Goal: Information Seeking & Learning: Learn about a topic

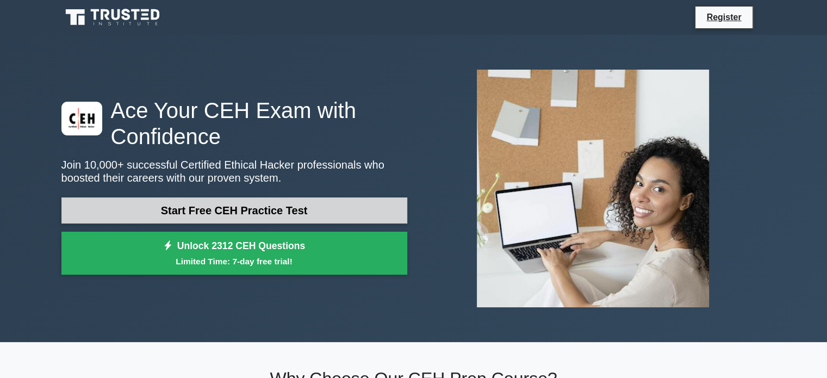
click at [312, 213] on link "Start Free CEH Practice Test" at bounding box center [234, 210] width 346 height 26
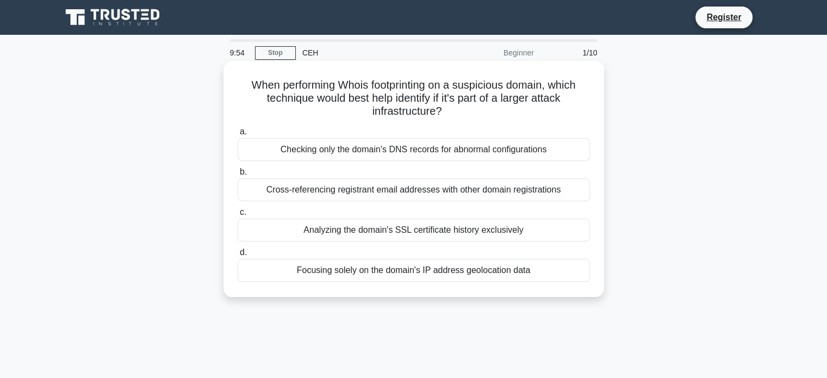
click at [449, 155] on div "Checking only the domain's DNS records for abnormal configurations" at bounding box center [414, 149] width 352 height 23
click at [238, 135] on input "a. Checking only the domain's DNS records for abnormal configurations" at bounding box center [238, 131] width 0 height 7
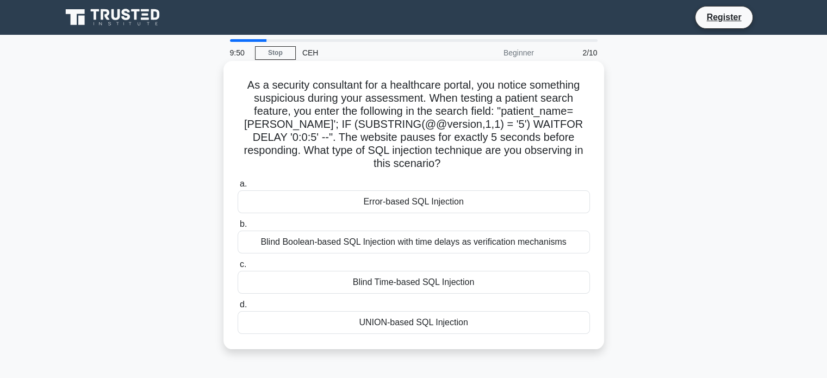
click at [413, 202] on div "Error-based SQL Injection" at bounding box center [414, 201] width 352 height 23
click at [238, 188] on input "a. Error-based SQL Injection" at bounding box center [238, 184] width 0 height 7
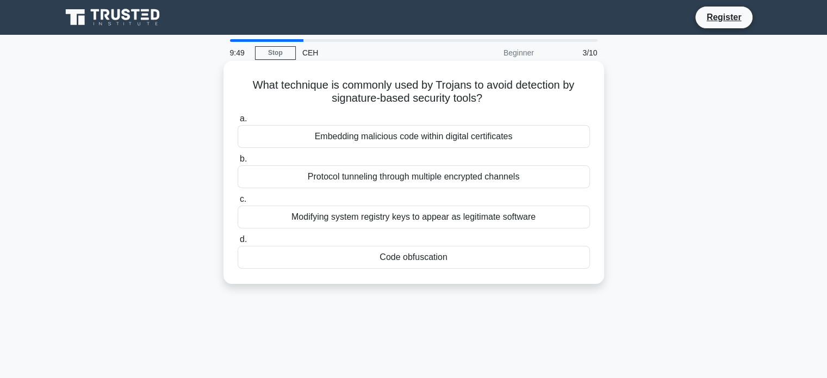
click at [451, 177] on div "Protocol tunneling through multiple encrypted channels" at bounding box center [414, 176] width 352 height 23
click at [238, 163] on input "b. Protocol tunneling through multiple encrypted channels" at bounding box center [238, 159] width 0 height 7
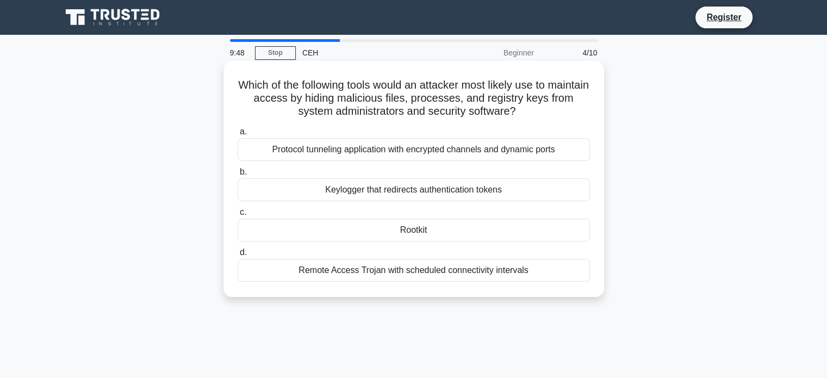
click at [457, 188] on div "Keylogger that redirects authentication tokens" at bounding box center [414, 189] width 352 height 23
click at [238, 176] on input "b. Keylogger that redirects authentication tokens" at bounding box center [238, 172] width 0 height 7
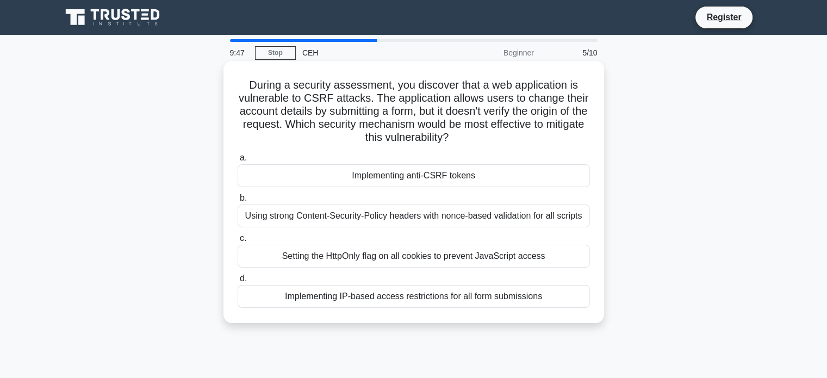
click at [462, 224] on div "Using strong Content-Security-Policy headers with nonce-based validation for al…" at bounding box center [414, 215] width 352 height 23
click at [238, 202] on input "b. Using strong Content-Security-Policy headers with nonce-based validation for…" at bounding box center [238, 198] width 0 height 7
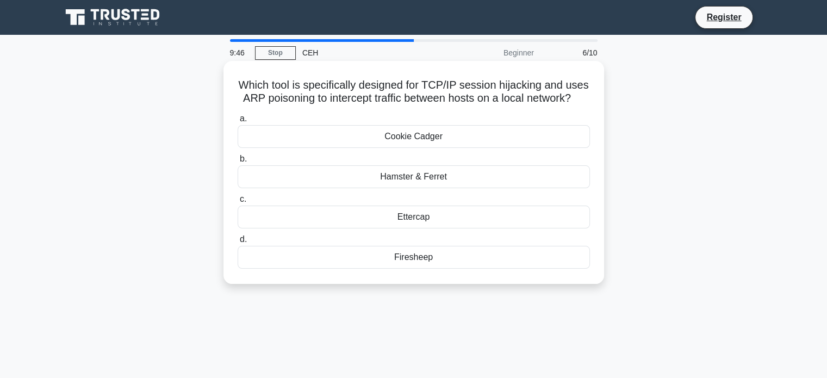
click at [458, 241] on label "d. Firesheep" at bounding box center [414, 251] width 352 height 36
click at [238, 241] on input "d. Firesheep" at bounding box center [238, 239] width 0 height 7
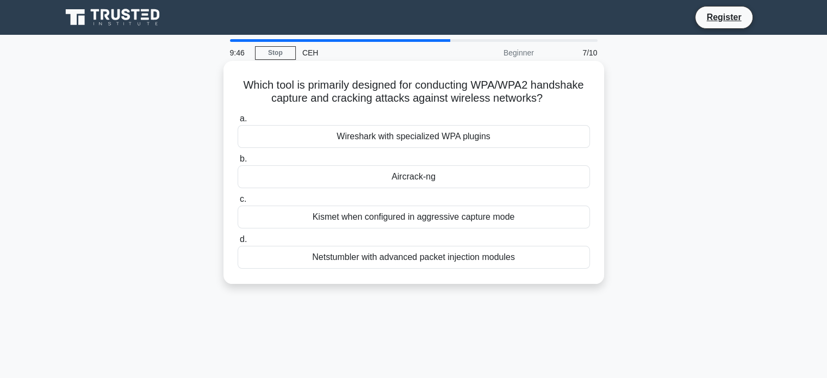
click at [451, 263] on div "Netstumbler with advanced packet injection modules" at bounding box center [414, 257] width 352 height 23
click at [238, 243] on input "d. Netstumbler with advanced packet injection modules" at bounding box center [238, 239] width 0 height 7
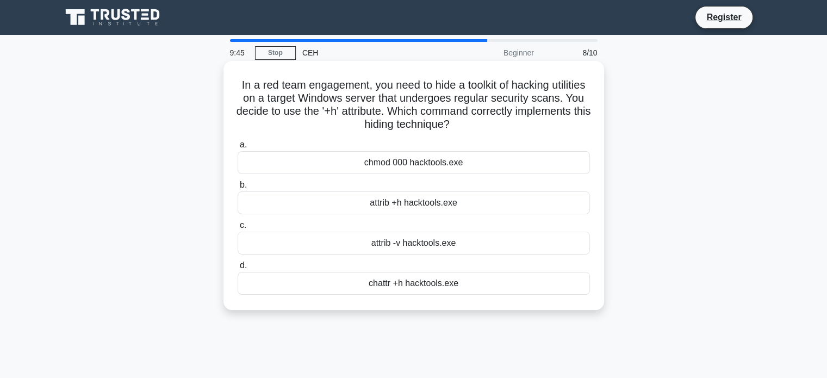
click at [461, 243] on div "attrib -v hacktools.exe" at bounding box center [414, 243] width 352 height 23
click at [238, 229] on input "c. attrib -v hacktools.exe" at bounding box center [238, 225] width 0 height 7
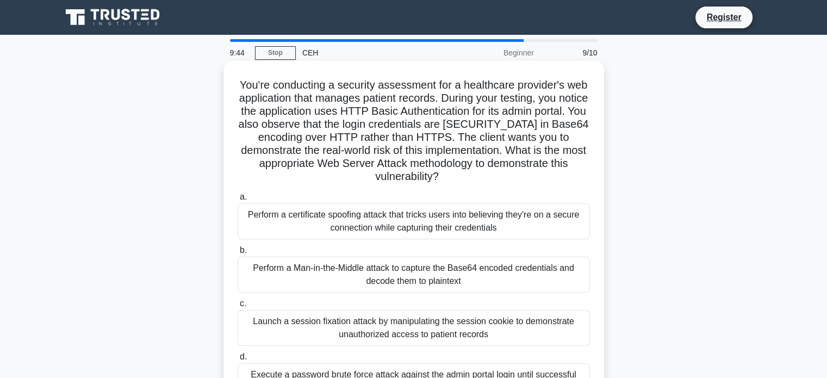
click at [476, 219] on div "Perform a certificate spoofing attack that tricks users into believing they're …" at bounding box center [414, 221] width 352 height 36
click at [238, 201] on input "a. Perform a certificate spoofing attack that tricks users into believing they'…" at bounding box center [238, 197] width 0 height 7
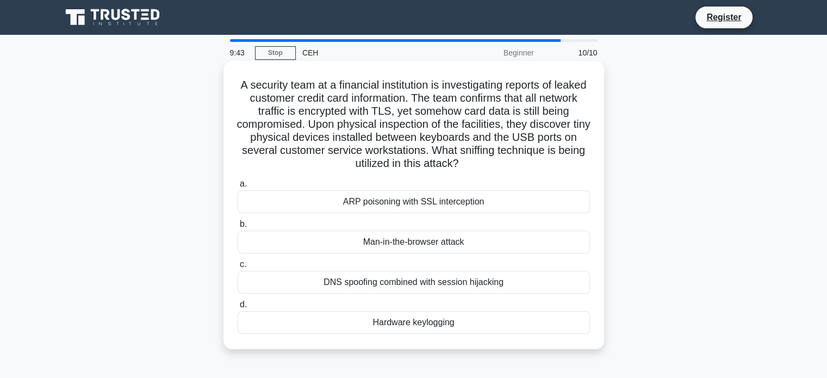
click at [474, 200] on div "ARP poisoning with SSL interception" at bounding box center [414, 201] width 352 height 23
click at [238, 188] on input "[PERSON_NAME] poisoning with SSL interception" at bounding box center [238, 184] width 0 height 7
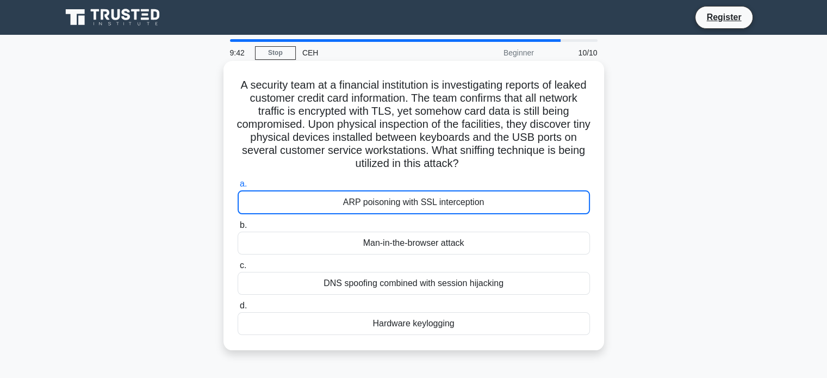
click at [473, 252] on div "Man-in-the-browser attack" at bounding box center [414, 243] width 352 height 23
click at [238, 229] on input "b. Man-in-the-browser attack" at bounding box center [238, 225] width 0 height 7
